Goal: Complete application form

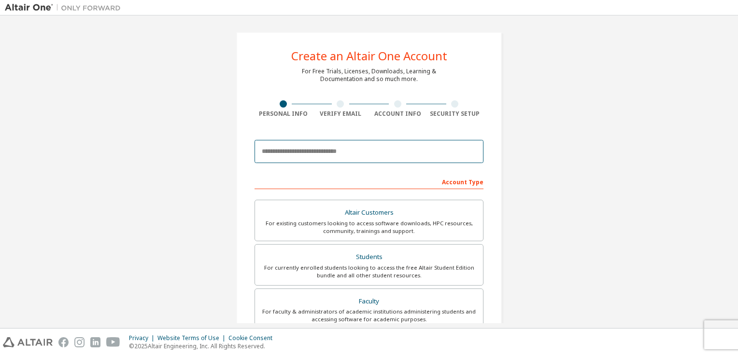
click at [340, 156] on input "email" at bounding box center [369, 151] width 229 height 23
type input "**********"
type input "******"
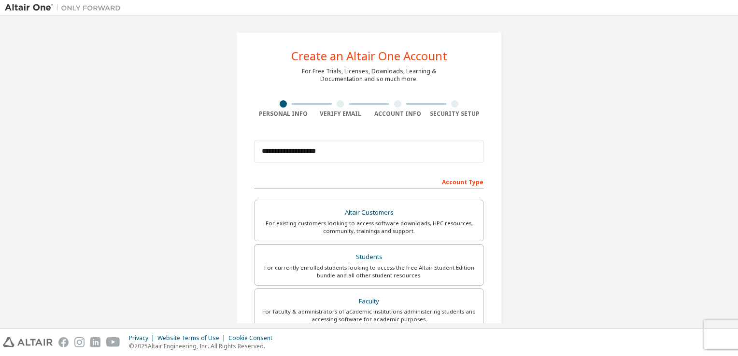
type input "*****"
type input "*******"
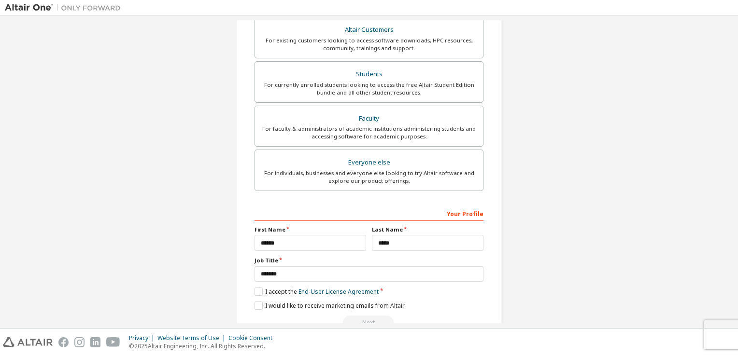
scroll to position [185, 0]
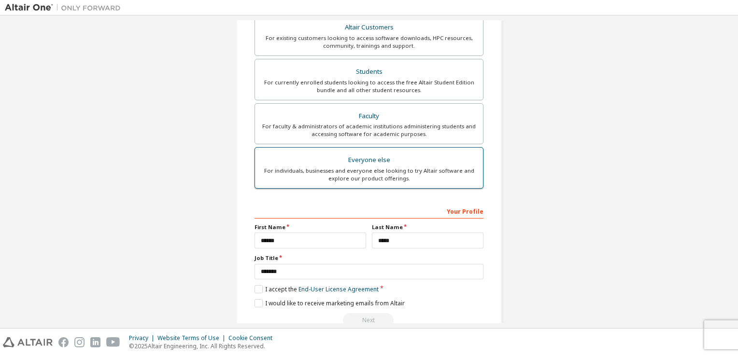
click at [325, 172] on div "For individuals, businesses and everyone else looking to try Altair software an…" at bounding box center [369, 174] width 216 height 15
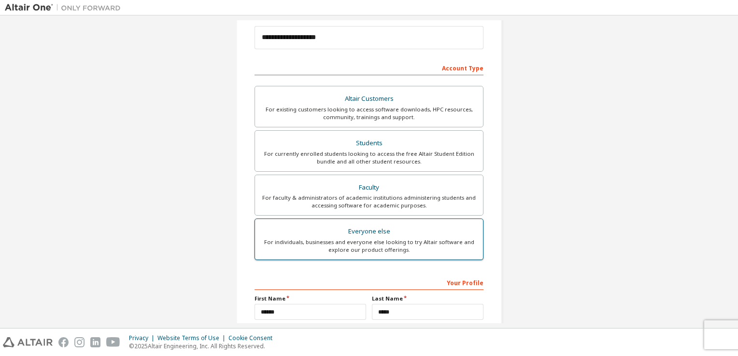
scroll to position [116, 0]
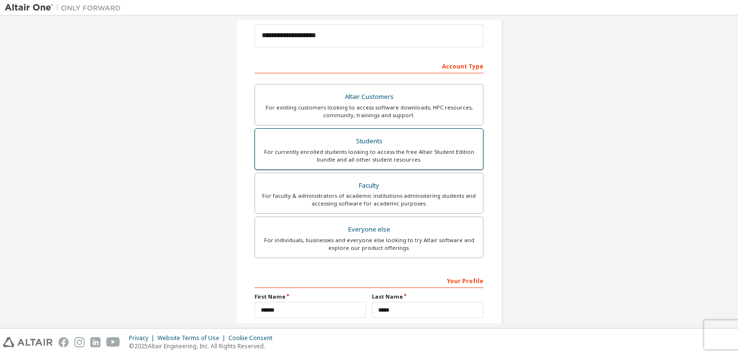
click at [369, 145] on div "Students" at bounding box center [369, 142] width 216 height 14
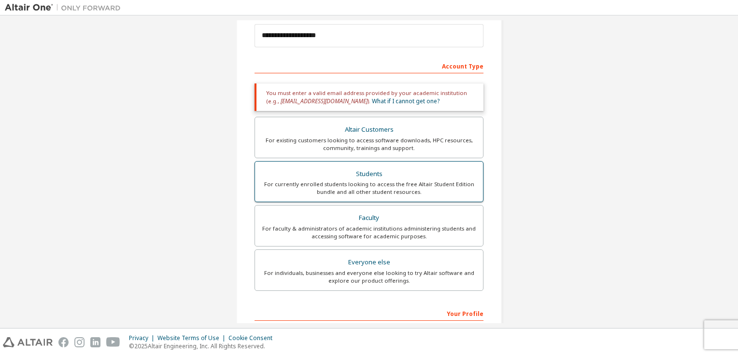
scroll to position [239, 0]
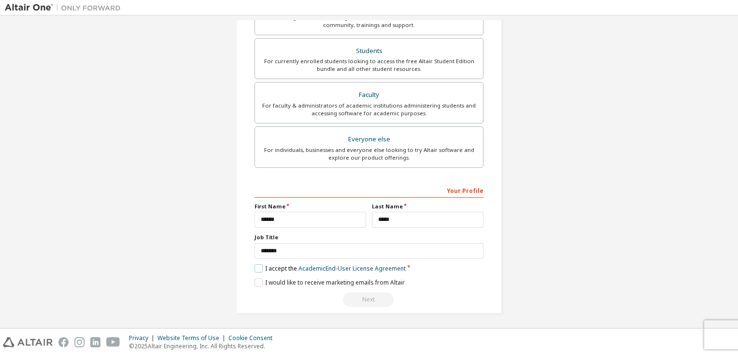
click at [258, 268] on label "I accept the Academic End-User License Agreement" at bounding box center [330, 269] width 151 height 8
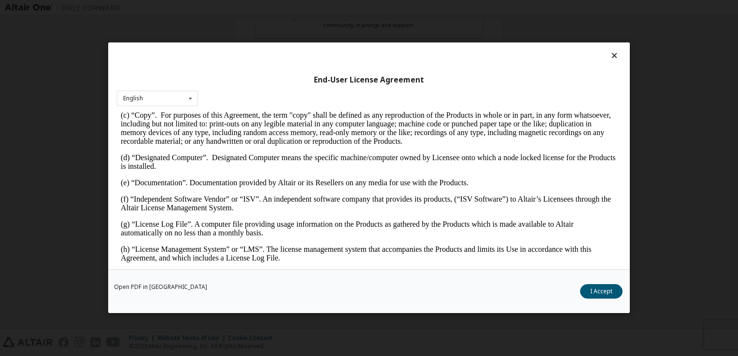
scroll to position [266, 0]
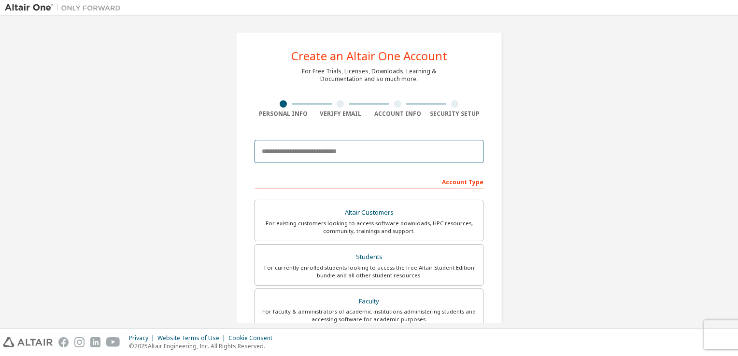
click at [321, 161] on input "email" at bounding box center [369, 151] width 229 height 23
type input "**********"
type input "******"
type input "*****"
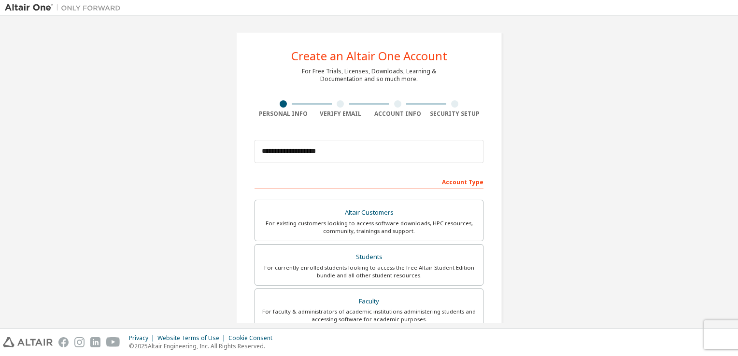
type input "*******"
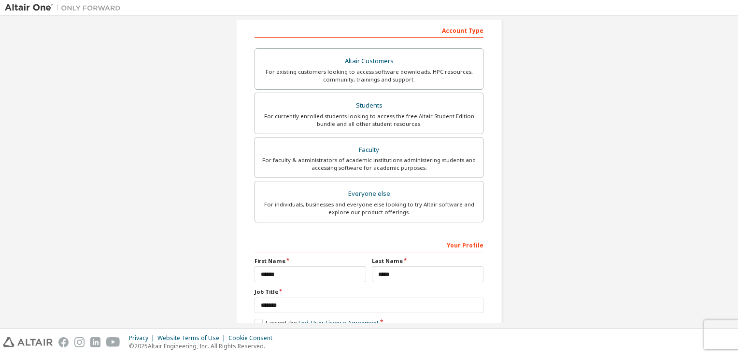
scroll to position [153, 0]
click at [349, 207] on div "For individuals, businesses and everyone else looking to try Altair software an…" at bounding box center [369, 207] width 216 height 15
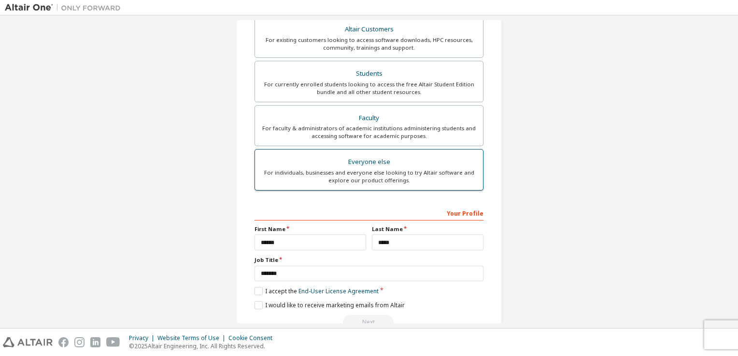
scroll to position [206, 0]
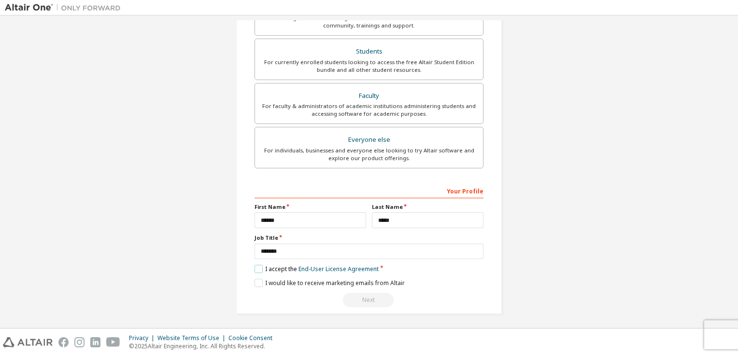
click at [256, 269] on label "I accept the End-User License Agreement" at bounding box center [317, 269] width 124 height 8
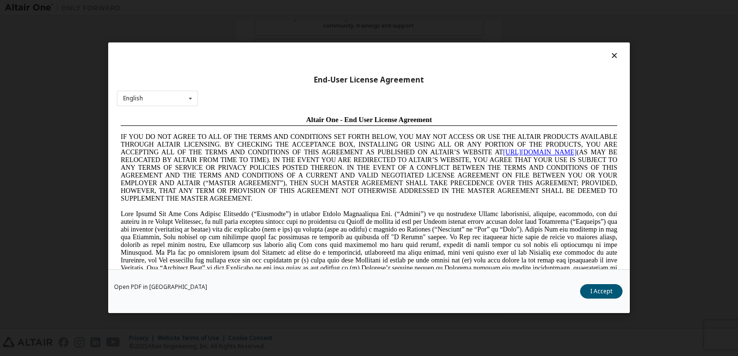
scroll to position [0, 0]
click at [609, 288] on button "I Accept" at bounding box center [601, 292] width 43 height 14
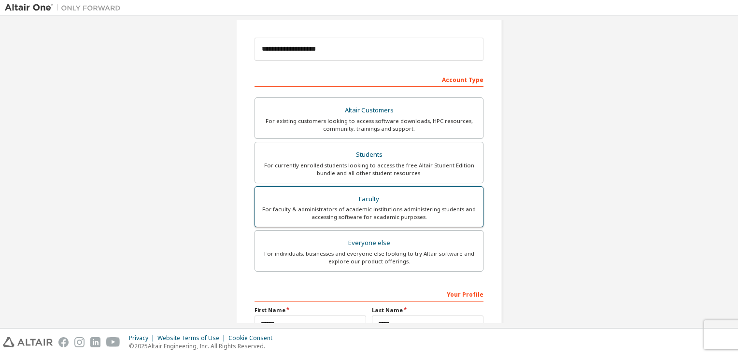
scroll to position [206, 0]
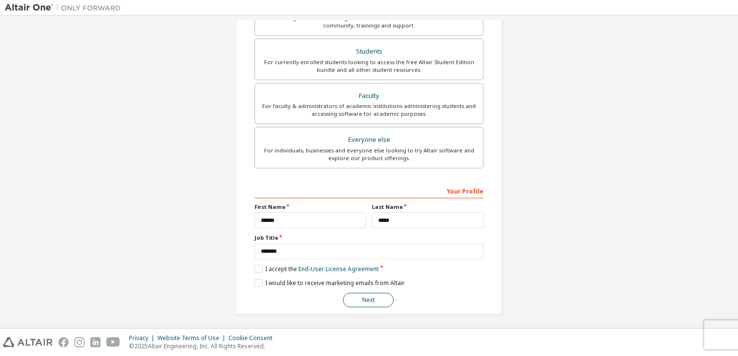
click at [373, 300] on button "Next" at bounding box center [368, 300] width 51 height 14
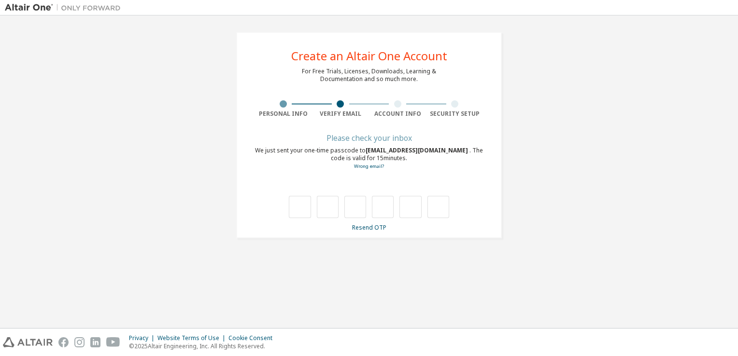
click at [398, 113] on div "Account Info" at bounding box center [397, 114] width 57 height 8
click at [296, 205] on input "text" at bounding box center [300, 207] width 22 height 22
type input "*"
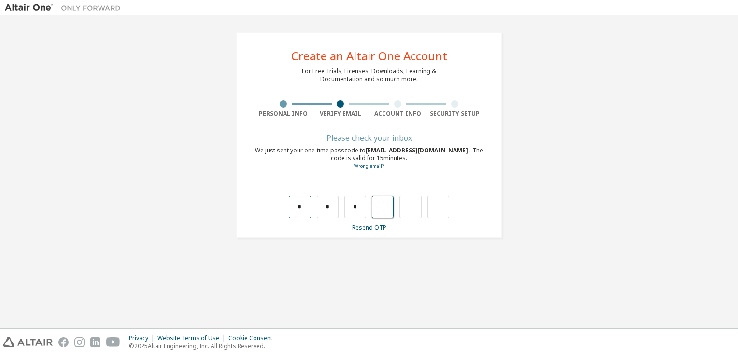
type input "*"
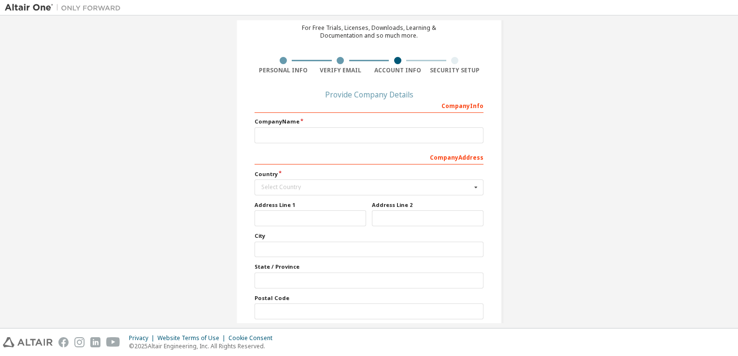
scroll to position [83, 0]
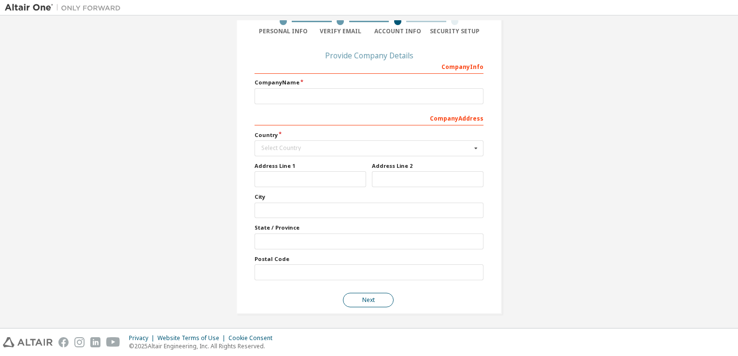
click at [373, 298] on button "Next" at bounding box center [368, 300] width 51 height 14
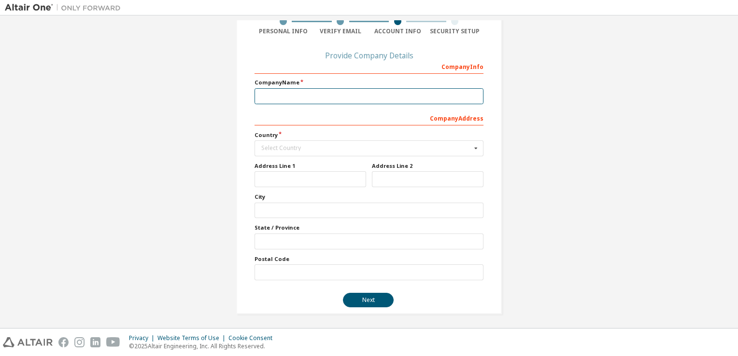
scroll to position [0, 0]
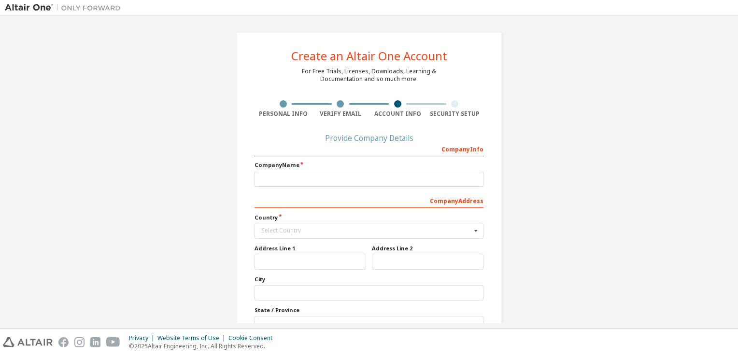
click at [452, 108] on div "Security Setup" at bounding box center [454, 108] width 57 height 17
click at [379, 138] on div "Provide Company Details" at bounding box center [369, 138] width 229 height 6
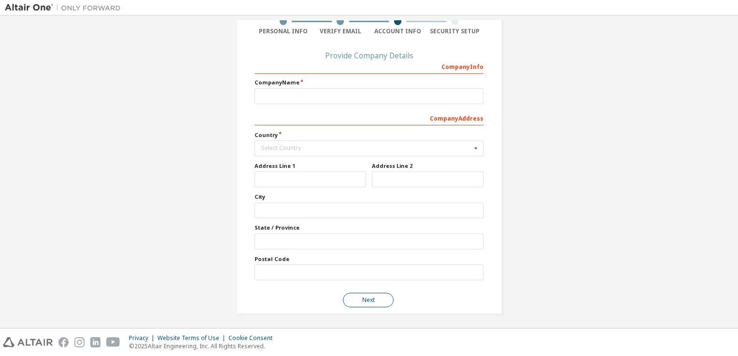
click at [365, 302] on button "Next" at bounding box center [368, 300] width 51 height 14
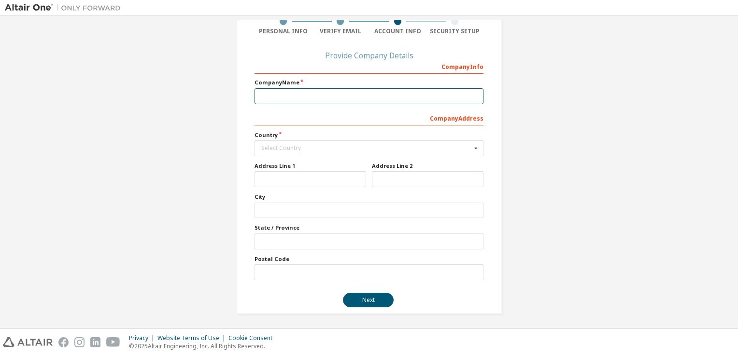
scroll to position [0, 0]
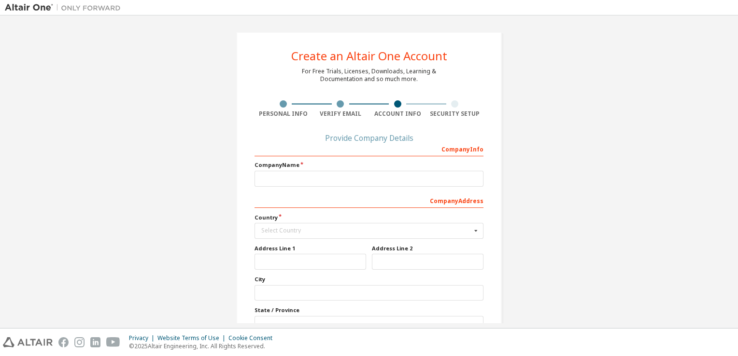
click at [323, 139] on div "Provide Company Details" at bounding box center [369, 138] width 229 height 6
click at [374, 138] on div "Provide Company Details" at bounding box center [369, 138] width 229 height 6
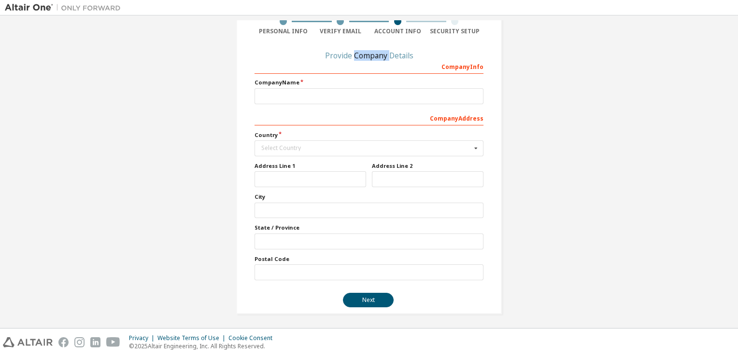
scroll to position [79, 0]
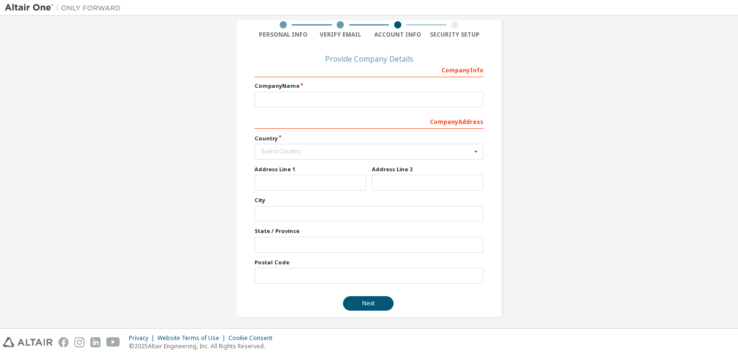
click at [374, 138] on label "Country" at bounding box center [369, 139] width 229 height 8
drag, startPoint x: 399, startPoint y: 177, endPoint x: 469, endPoint y: 139, distance: 79.3
click at [469, 139] on div "Company Info Company Name Company Address Country Select Country Afghanistan Ål…" at bounding box center [369, 173] width 229 height 222
drag, startPoint x: 469, startPoint y: 139, endPoint x: 462, endPoint y: 148, distance: 12.1
click at [462, 148] on div "Country Select Country Afghanistan Åland Islands Albania Algeria American Samoa…" at bounding box center [369, 147] width 229 height 25
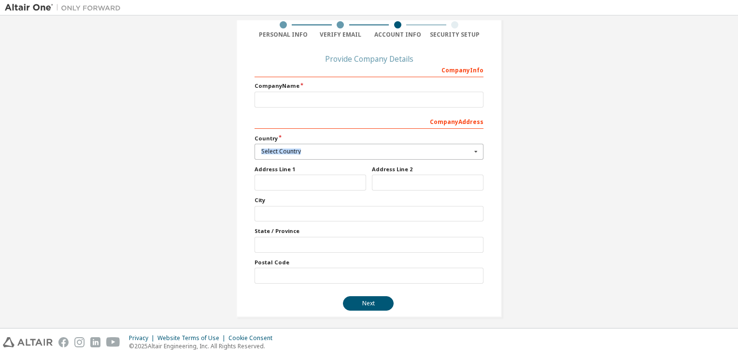
click at [462, 149] on div "Select Country" at bounding box center [366, 152] width 210 height 6
click at [456, 138] on label "Country" at bounding box center [369, 139] width 229 height 8
click at [470, 158] on icon at bounding box center [476, 151] width 12 height 15
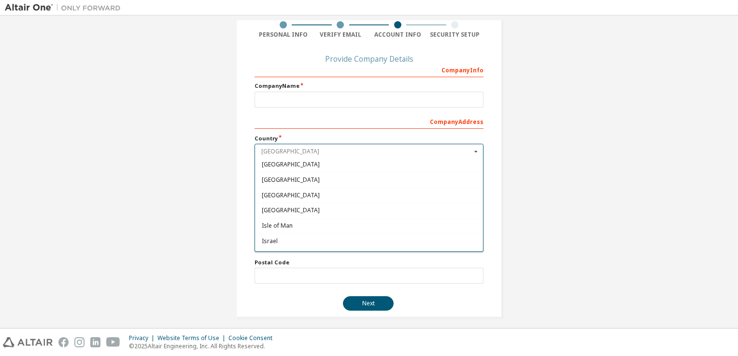
scroll to position [1524, 0]
click at [340, 174] on div "India" at bounding box center [369, 180] width 228 height 15
type input "***"
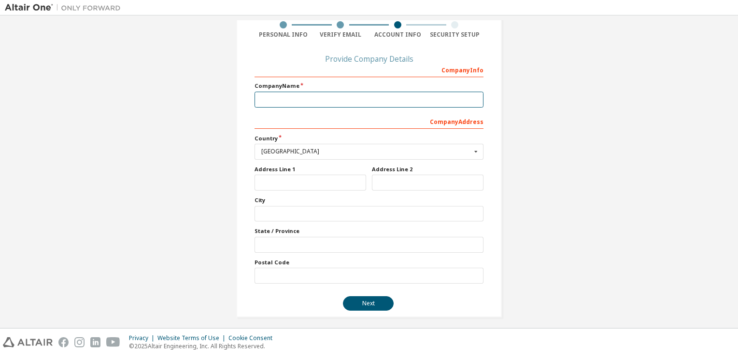
click at [395, 105] on input "text" at bounding box center [369, 100] width 229 height 16
type input "*******"
type input "******"
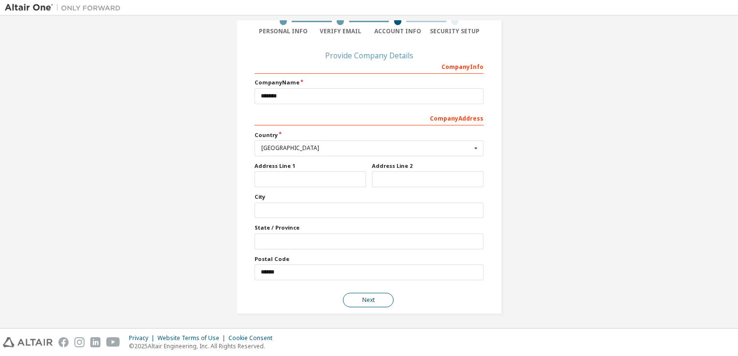
click at [371, 299] on button "Next" at bounding box center [368, 300] width 51 height 14
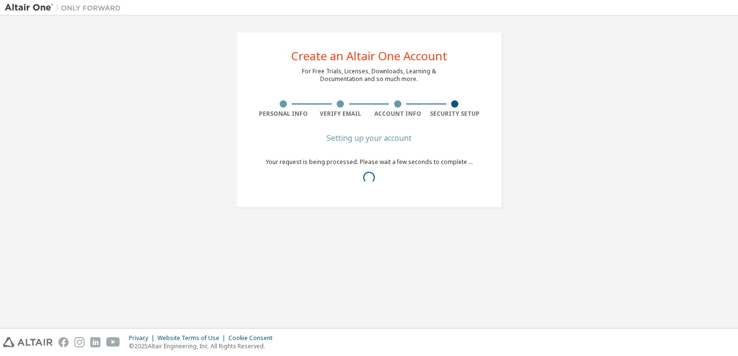
scroll to position [0, 0]
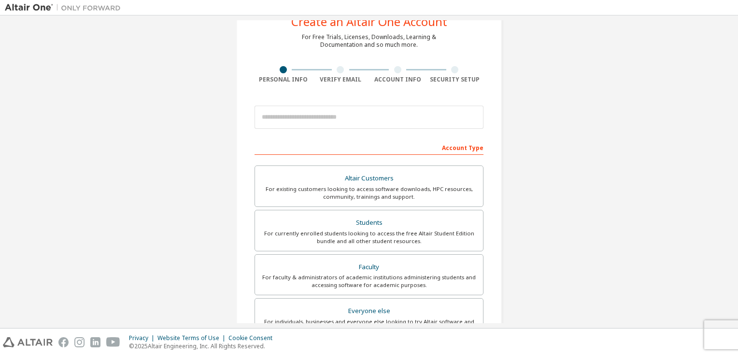
scroll to position [35, 0]
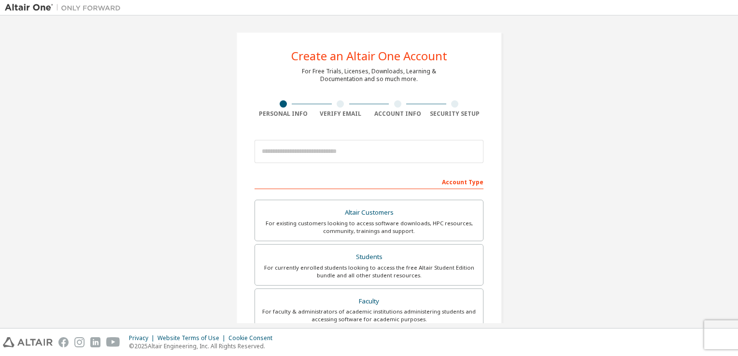
click at [448, 103] on div at bounding box center [454, 103] width 57 height 7
